Goal: Task Accomplishment & Management: Manage account settings

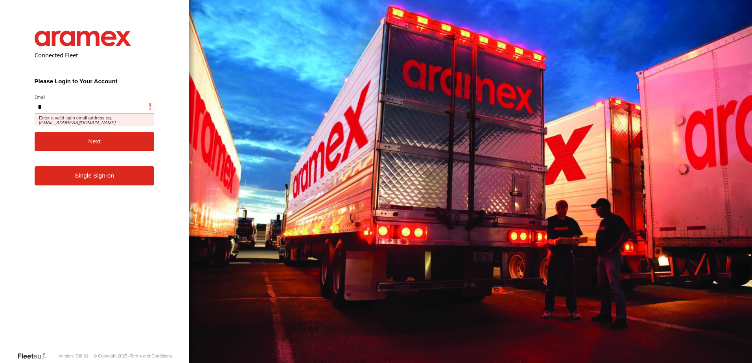
type input "**********"
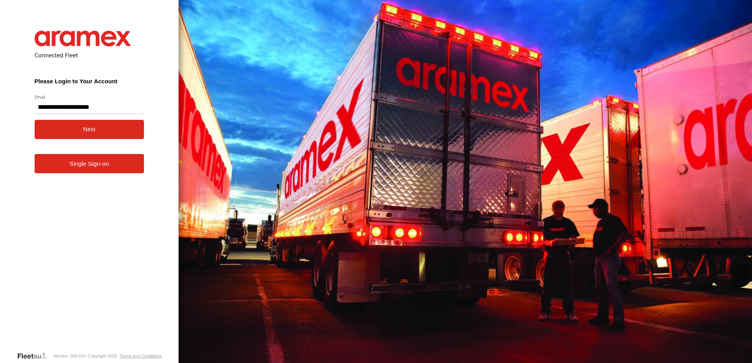
click at [116, 129] on button "Next" at bounding box center [90, 129] width 110 height 19
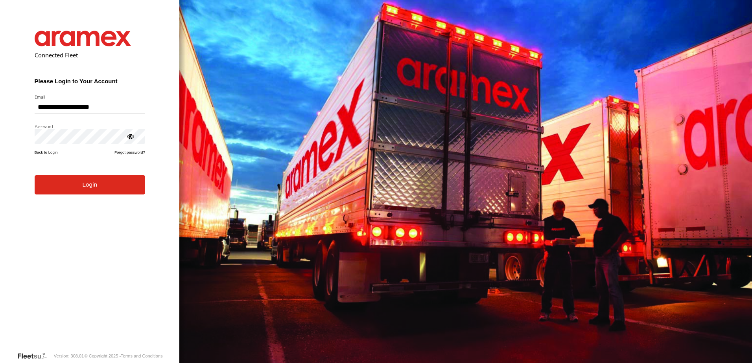
click at [102, 188] on button "Login" at bounding box center [90, 184] width 110 height 19
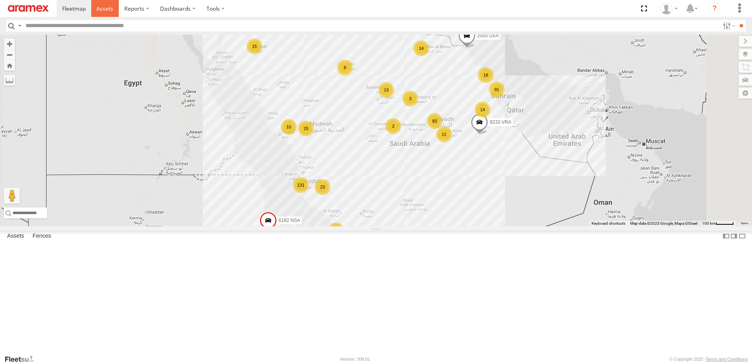
click at [101, 7] on span at bounding box center [104, 8] width 17 height 7
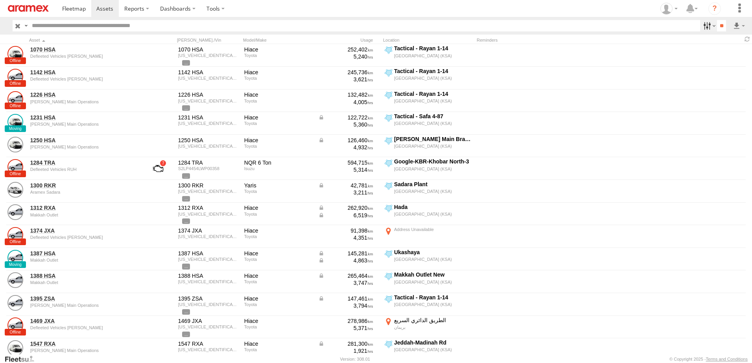
click at [704, 22] on label at bounding box center [708, 25] width 17 height 11
click at [0, 0] on span "Review" at bounding box center [0, 0] width 0 height 0
click at [700, 31] on label "Investigate" at bounding box center [700, 26] width 0 height 10
click at [0, 0] on span "Offline" at bounding box center [0, 0] width 0 height 0
drag, startPoint x: 677, startPoint y: 93, endPoint x: 679, endPoint y: 109, distance: 15.5
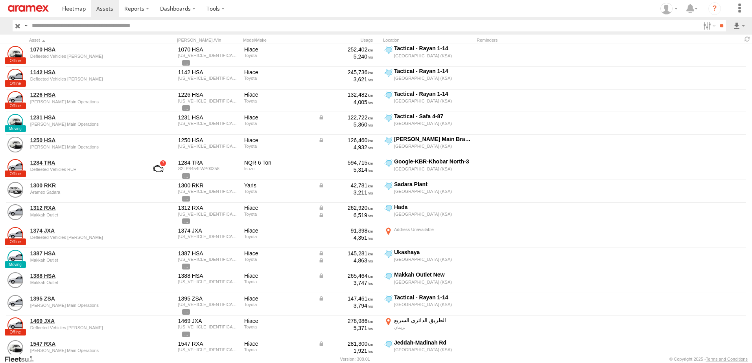
click at [0, 0] on span "Not Deployed" at bounding box center [0, 0] width 0 height 0
click at [0, 0] on span "Disabled" at bounding box center [0, 0] width 0 height 0
click at [0, 0] on span "RUH - [GEOGRAPHIC_DATA]" at bounding box center [0, 0] width 0 height 0
click at [0, 0] on span "[PERSON_NAME]" at bounding box center [0, 0] width 0 height 0
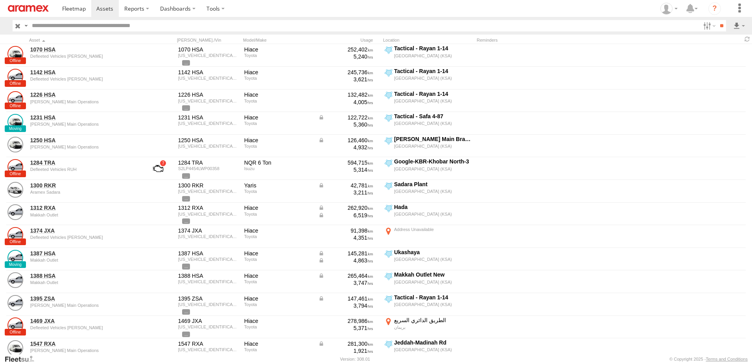
click at [0, 0] on span "Defleeted Vehicles RUH" at bounding box center [0, 0] width 0 height 0
click at [724, 25] on input "**" at bounding box center [721, 25] width 9 height 11
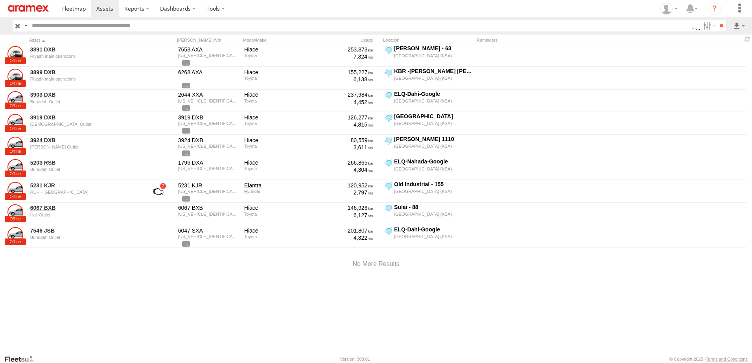
click at [131, 302] on div "3891 DXB Riyadh main operations 7653 AXA JTFRAFAP5N8037435 Hiace Toyota 253,873…" at bounding box center [376, 199] width 752 height 311
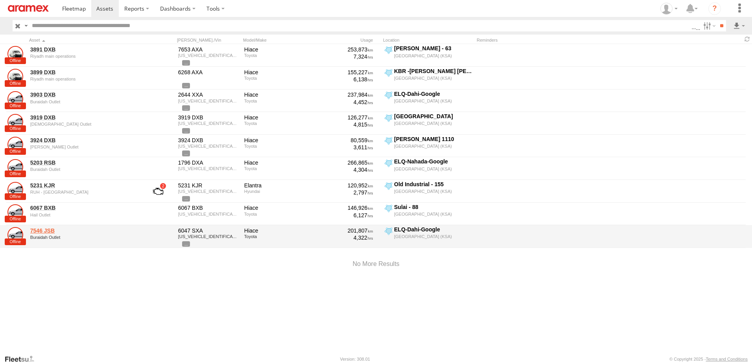
click at [52, 232] on link "7546 JSB" at bounding box center [84, 230] width 108 height 7
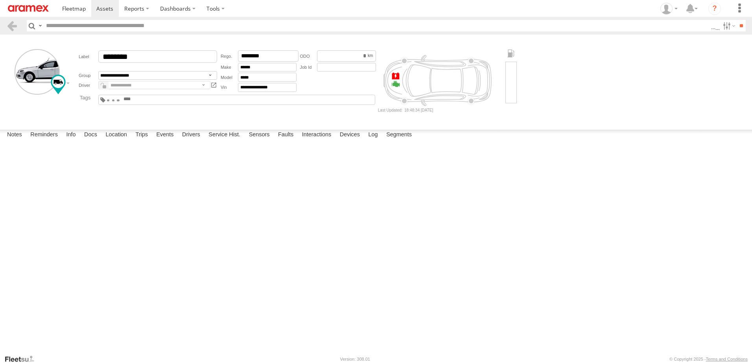
click at [256, 57] on input "********" at bounding box center [268, 55] width 61 height 11
click at [15, 24] on link at bounding box center [11, 25] width 11 height 11
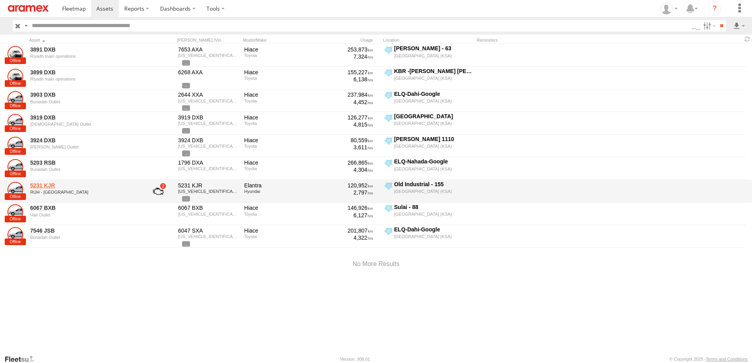
click at [42, 186] on link "5231 KJR" at bounding box center [84, 185] width 108 height 7
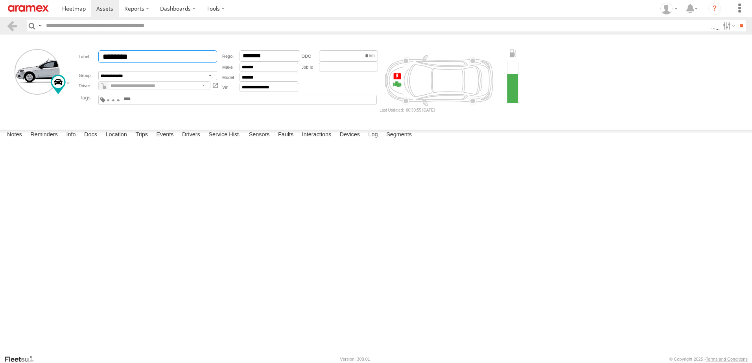
click at [161, 53] on input "********" at bounding box center [157, 56] width 119 height 13
click at [281, 57] on input "********" at bounding box center [269, 55] width 61 height 11
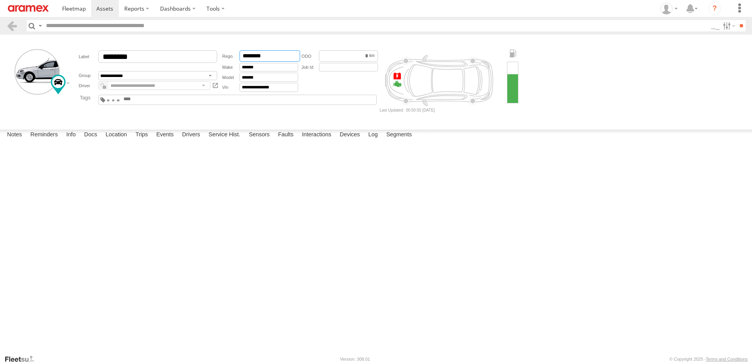
click at [281, 57] on input "********" at bounding box center [269, 55] width 61 height 11
drag, startPoint x: 353, startPoint y: 344, endPoint x: 290, endPoint y: 341, distance: 63.3
click at [353, 141] on label "Devices" at bounding box center [350, 135] width 28 height 11
click at [5, 24] on header "Search Query Asset ID Asset Label Registration Manufacturer Model VIN Job ID" at bounding box center [376, 26] width 752 height 18
click at [9, 29] on link at bounding box center [11, 25] width 11 height 11
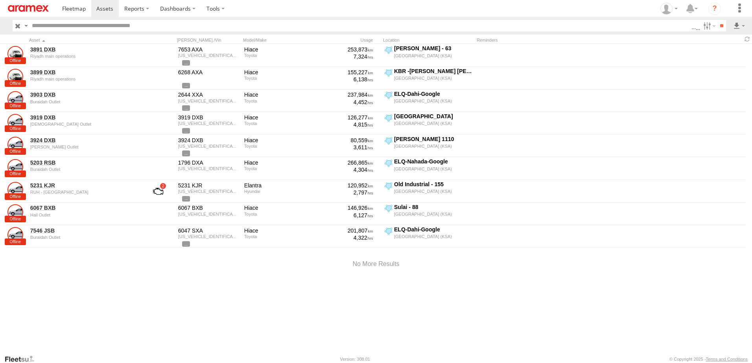
drag, startPoint x: 158, startPoint y: 276, endPoint x: 133, endPoint y: 178, distance: 101.3
click at [157, 276] on div at bounding box center [376, 264] width 752 height 33
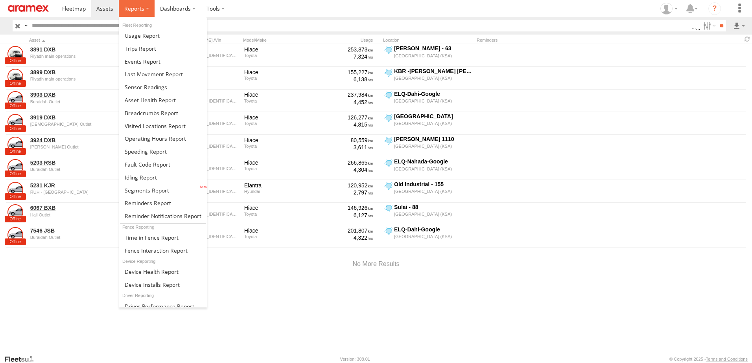
click at [138, 5] on span at bounding box center [134, 8] width 20 height 7
click at [158, 182] on link at bounding box center [163, 177] width 88 height 13
